Goal: Submit feedback/report problem

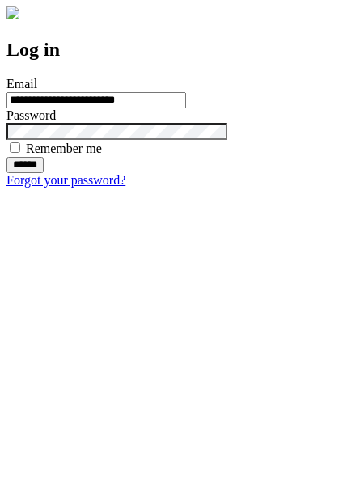
click at [44, 173] on input "******" at bounding box center [24, 165] width 37 height 16
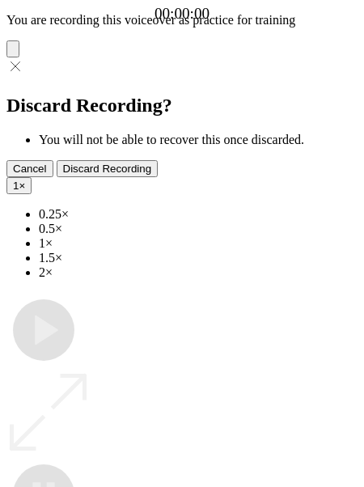
type input "**********"
